Goal: Find specific page/section: Find specific page/section

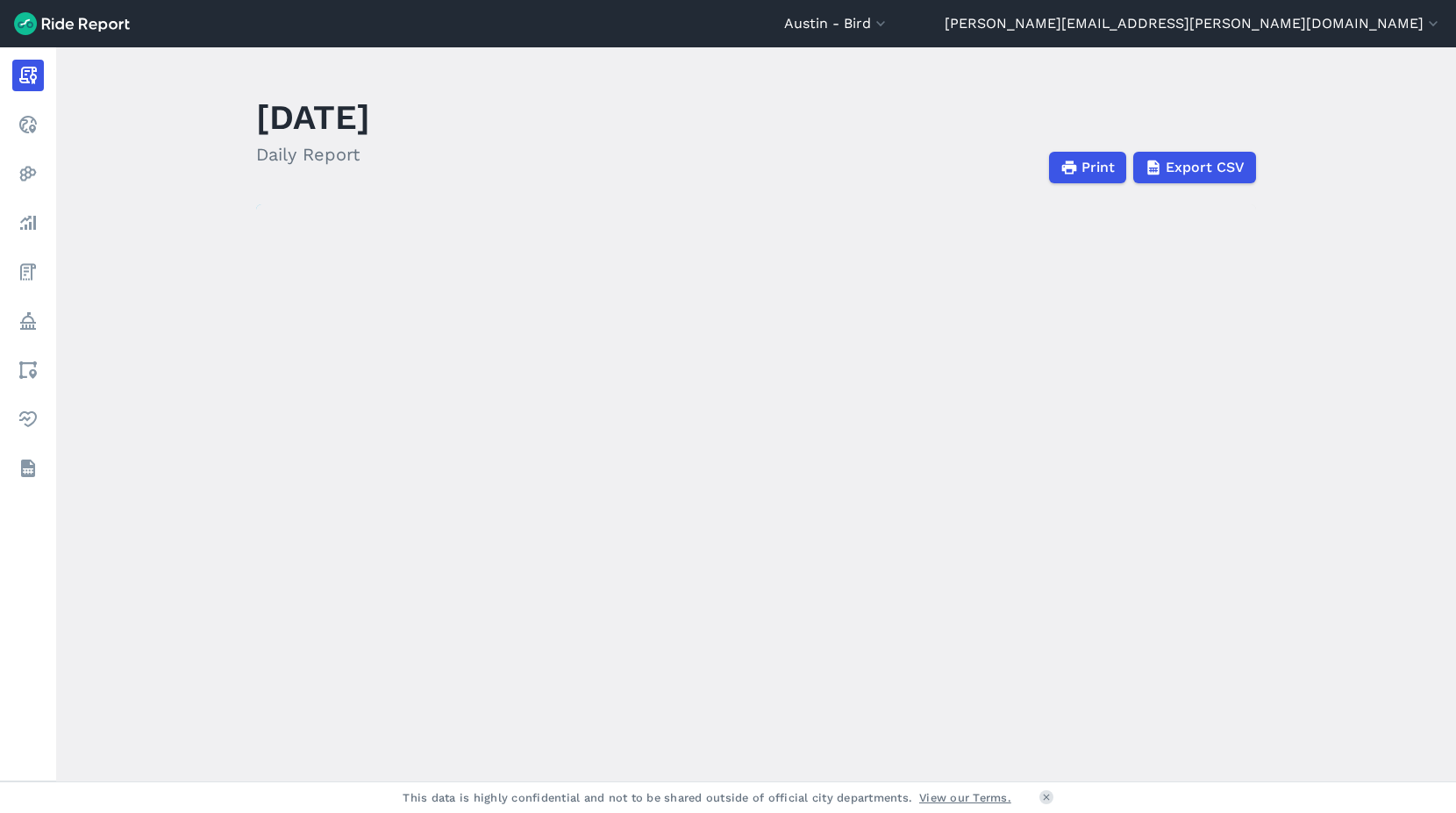
click at [79, 29] on img at bounding box center [71, 24] width 115 height 23
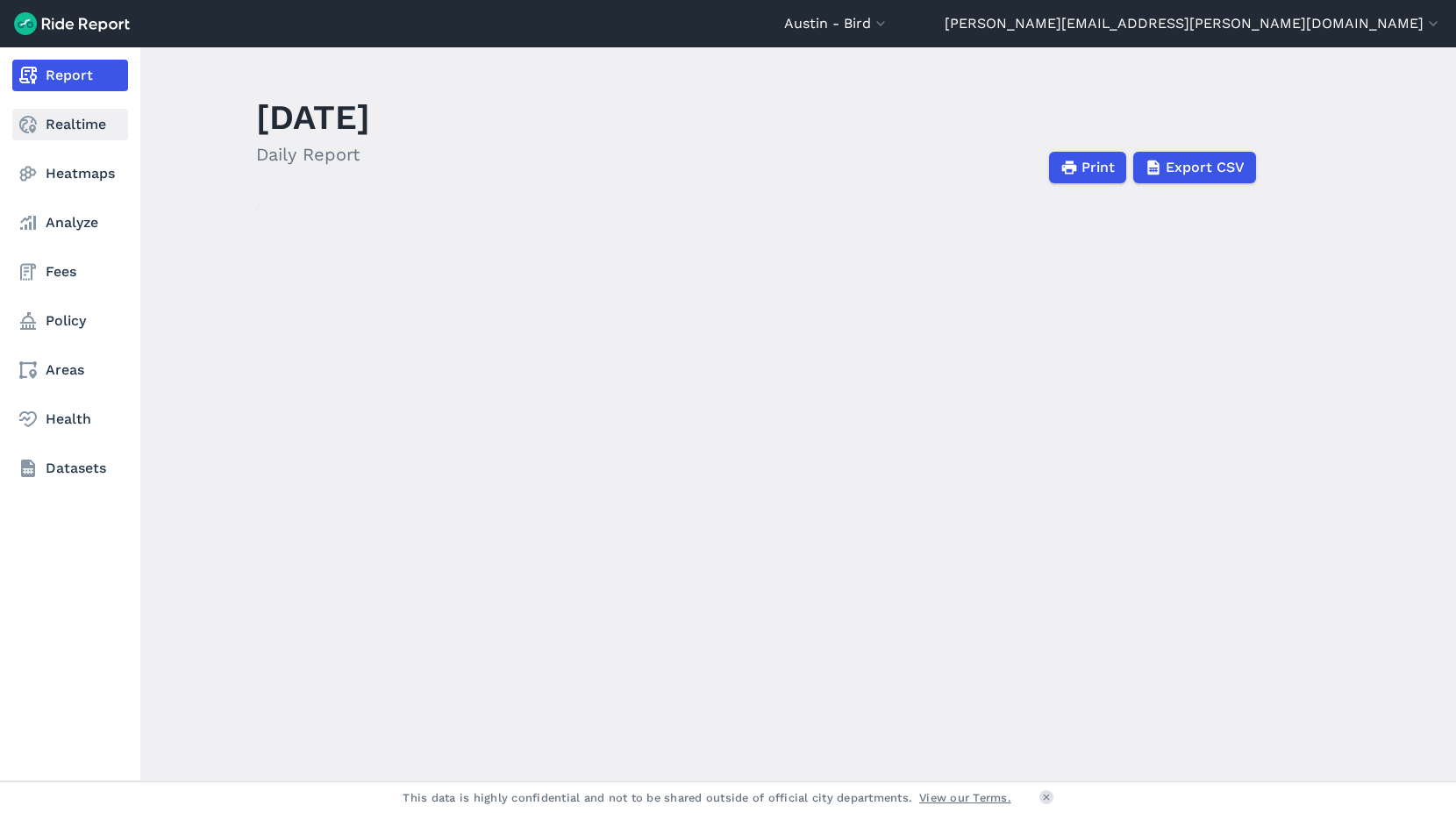
click at [86, 135] on link "Realtime" at bounding box center [70, 125] width 115 height 32
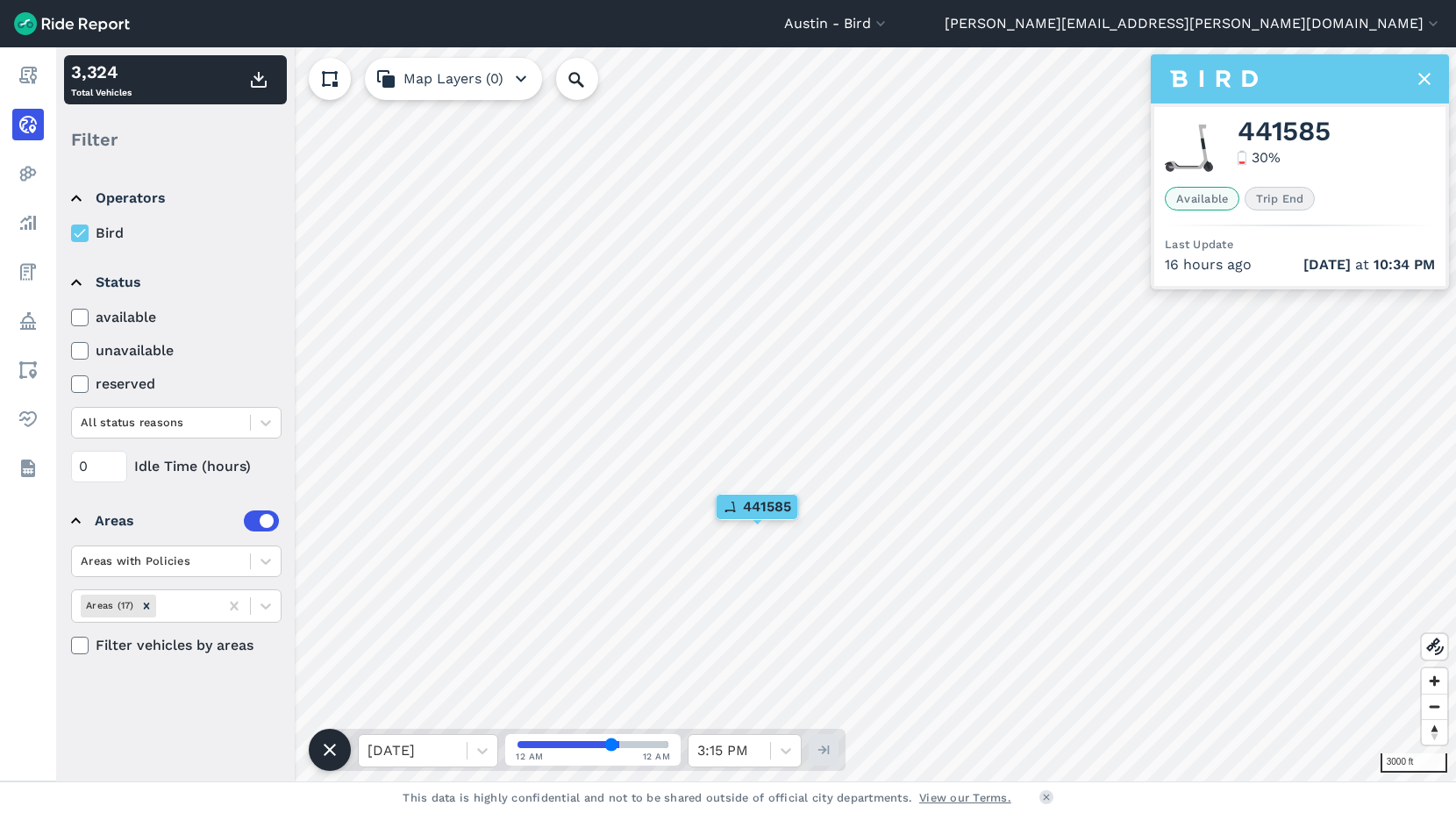
click at [1421, 74] on use at bounding box center [1425, 79] width 13 height 13
click at [1429, 80] on icon at bounding box center [1424, 78] width 21 height 21
